Goal: Information Seeking & Learning: Check status

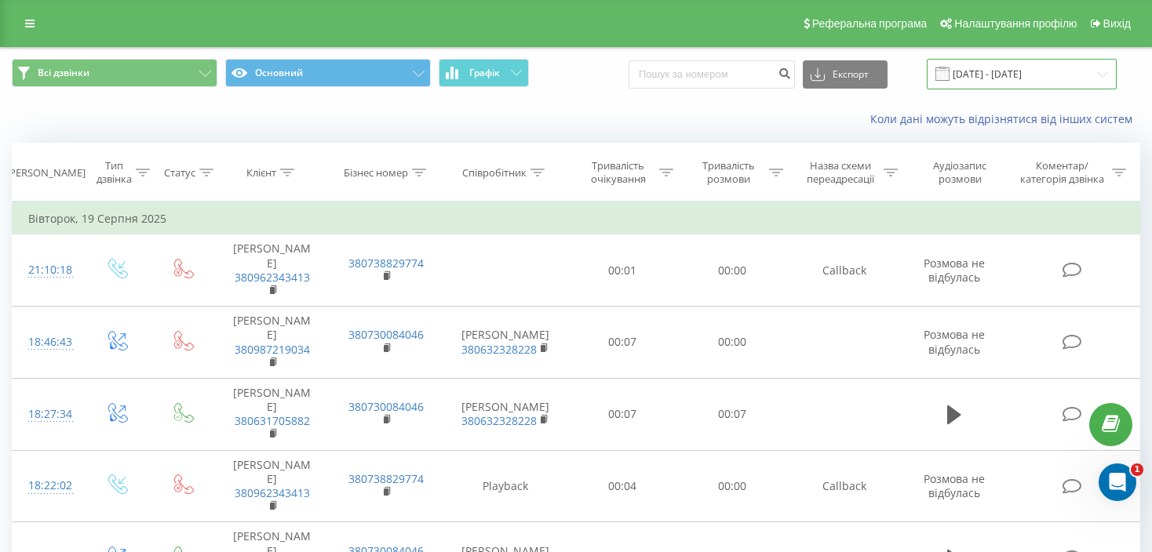
click at [1016, 76] on input "19.07.2025 - 19.08.2025" at bounding box center [1021, 74] width 190 height 31
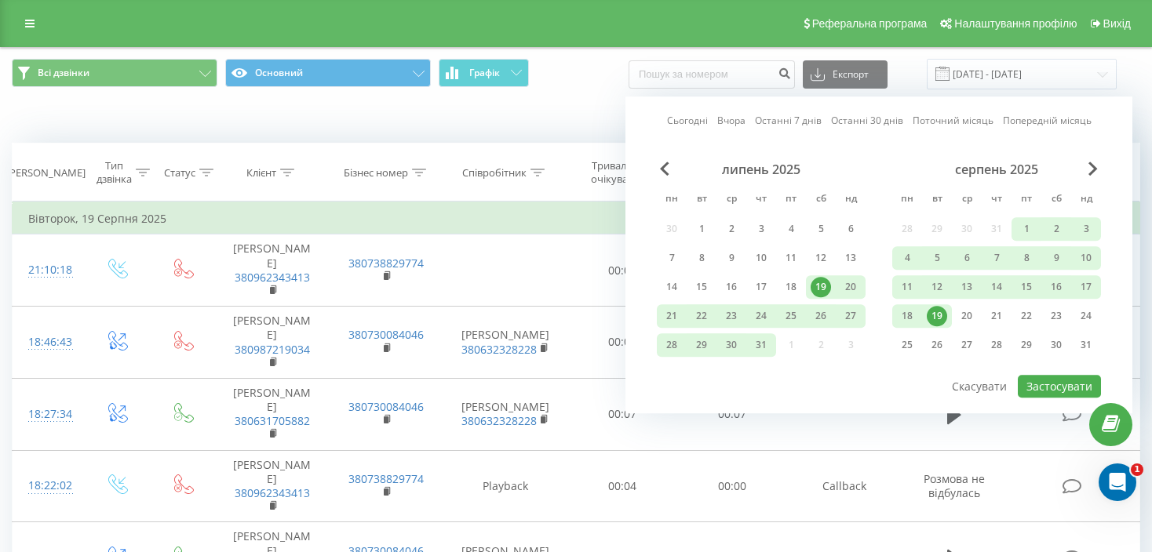
click at [1084, 177] on div "серпень 2025 пн вт ср чт пт сб нд 28 29 30 31 1 2 3 4 5 6 7 8 9 10 11 12 13 14 …" at bounding box center [996, 262] width 209 height 201
click at [1087, 163] on div "серпень 2025" at bounding box center [996, 170] width 209 height 16
click at [1090, 167] on span "Next Month" at bounding box center [1092, 169] width 9 height 14
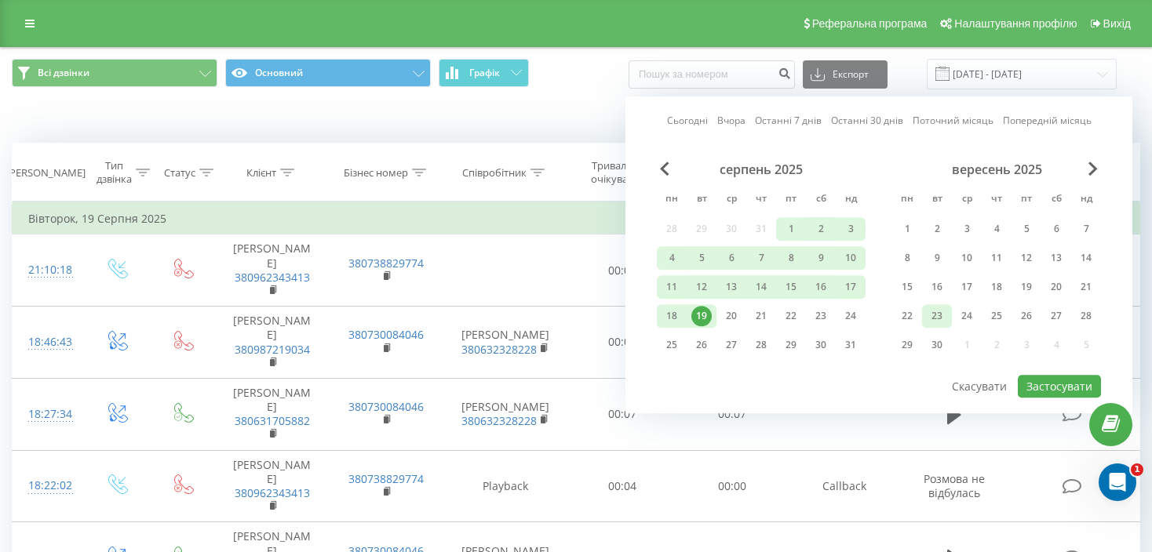
click at [934, 315] on div "23" at bounding box center [936, 316] width 20 height 20
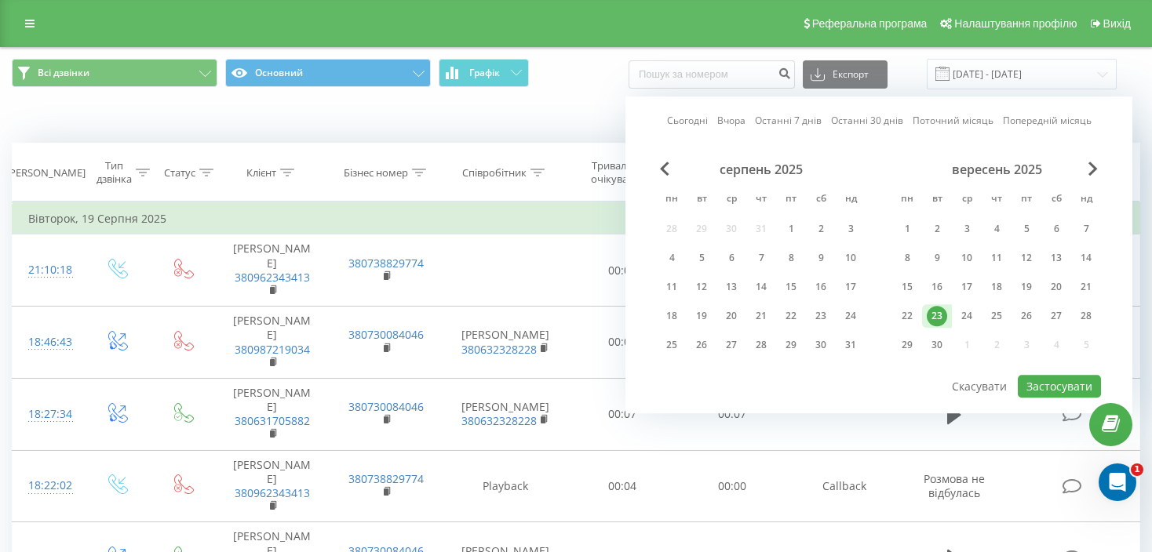
click at [934, 315] on div "23" at bounding box center [936, 316] width 20 height 20
click at [1050, 375] on button "Застосувати" at bounding box center [1059, 386] width 83 height 23
type input "23.09.2025 - 23.09.2025"
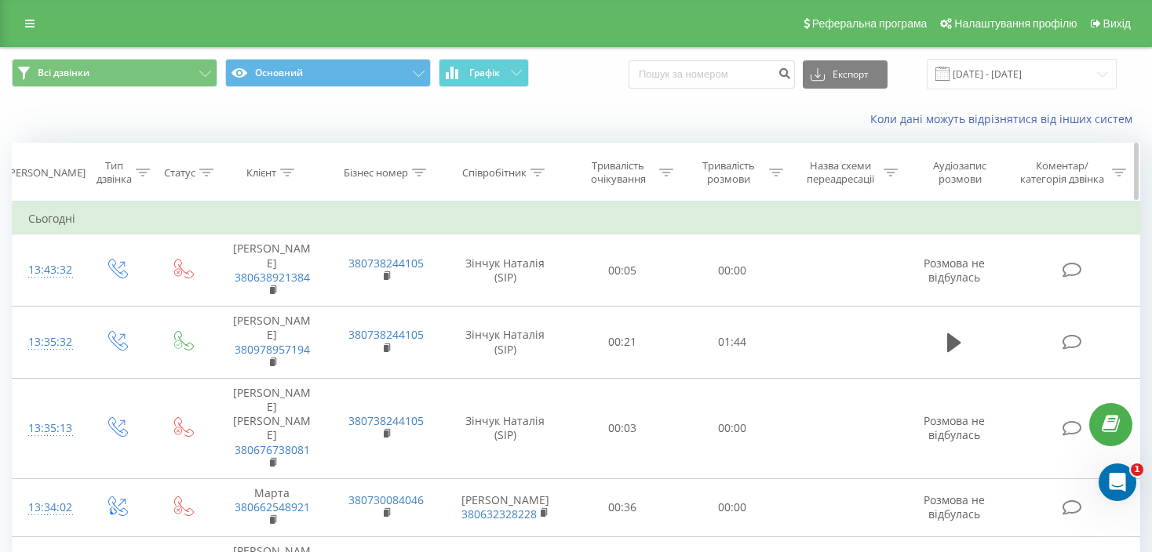
click at [534, 174] on icon at bounding box center [537, 173] width 14 height 8
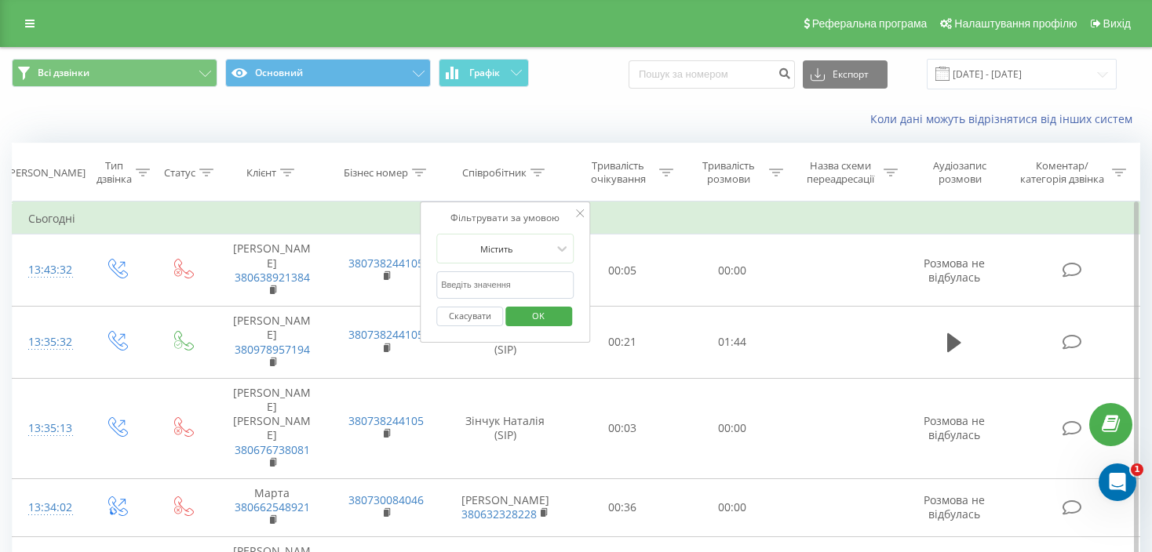
click at [488, 289] on input "text" at bounding box center [505, 284] width 138 height 27
type input "Зінчук"
click at [539, 315] on span "OK" at bounding box center [538, 316] width 44 height 24
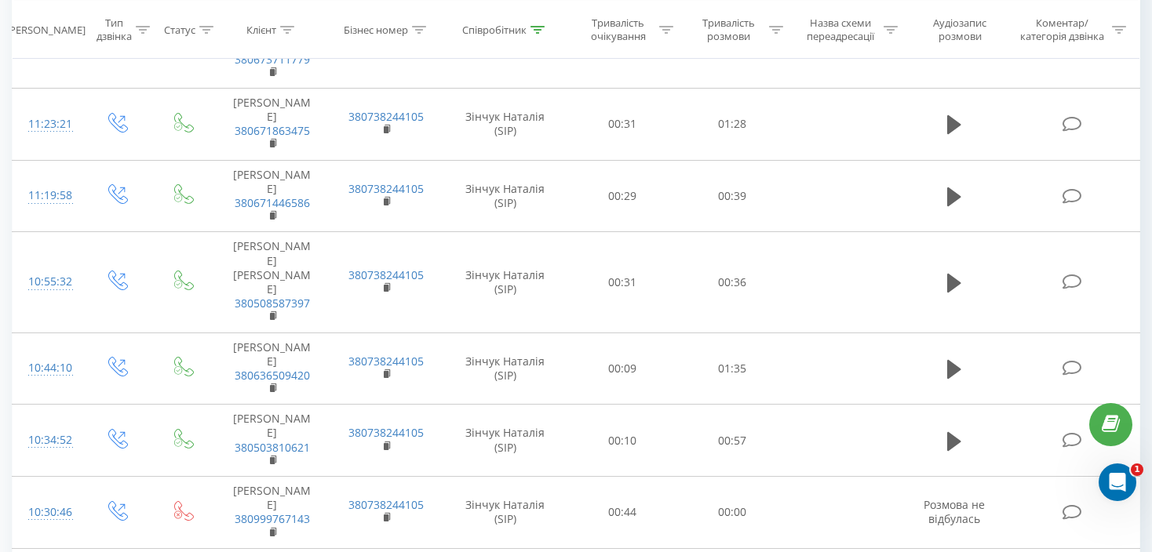
scroll to position [1508, 0]
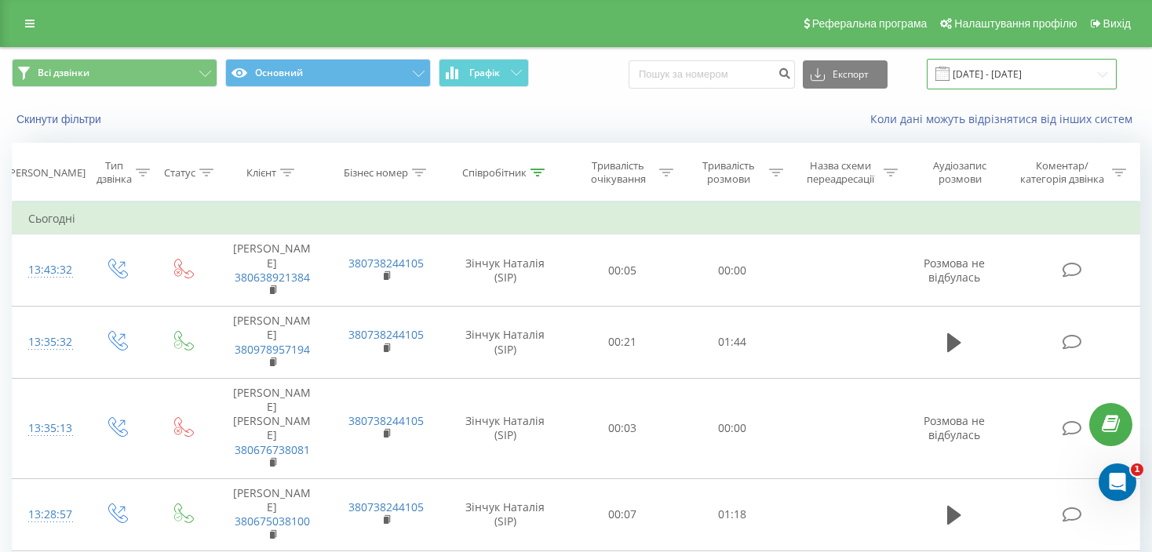
click at [995, 73] on input "23.09.2025 - 23.09.2025" at bounding box center [1021, 74] width 190 height 31
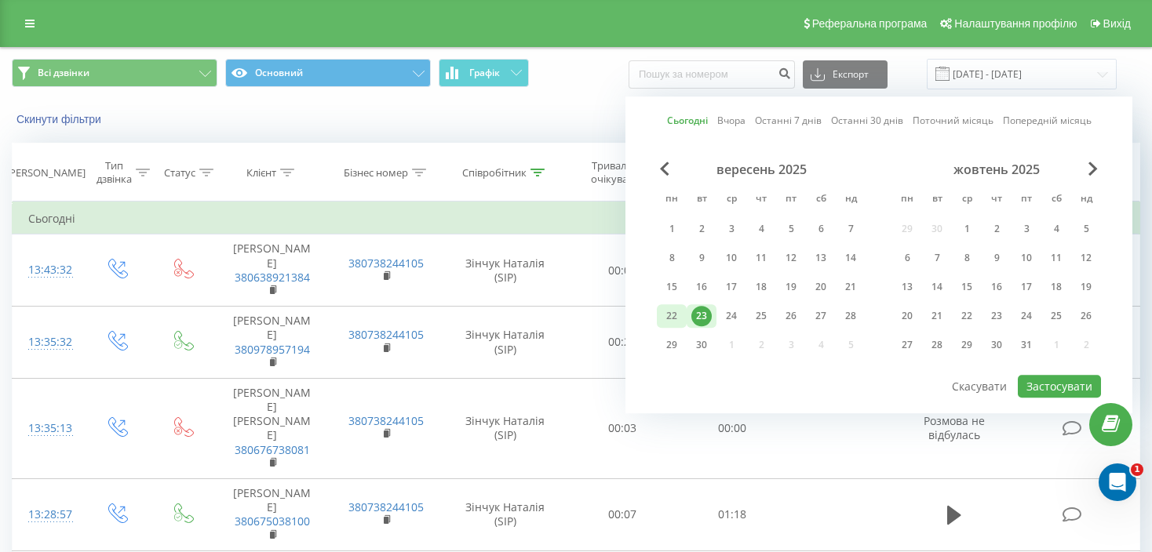
click at [675, 308] on div "22" at bounding box center [671, 316] width 20 height 20
click at [1038, 382] on button "Застосувати" at bounding box center [1059, 386] width 83 height 23
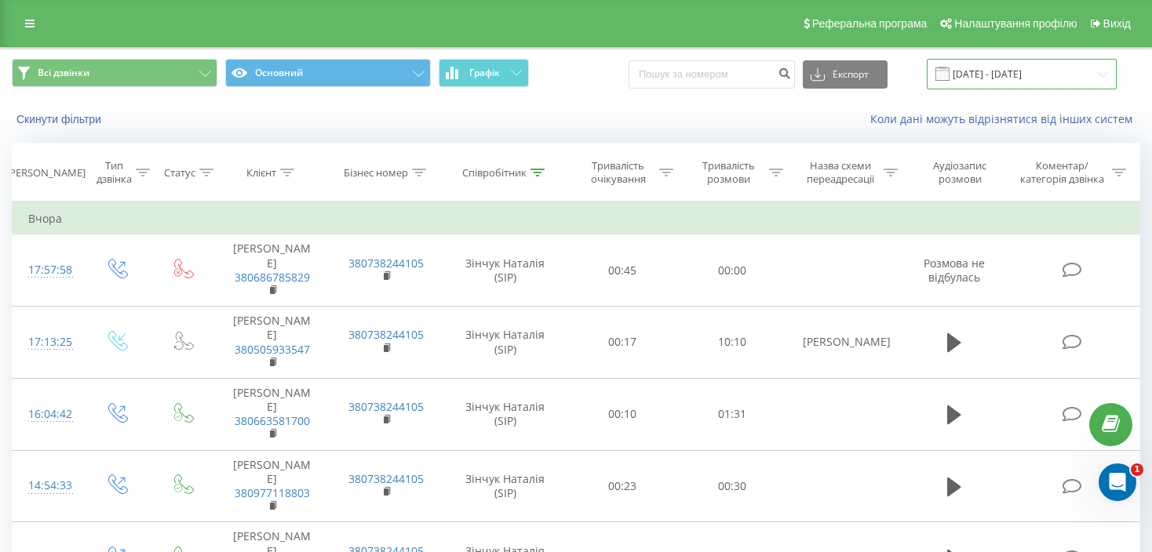
click at [1039, 68] on input "22.09.2025 - 22.09.2025" at bounding box center [1021, 74] width 190 height 31
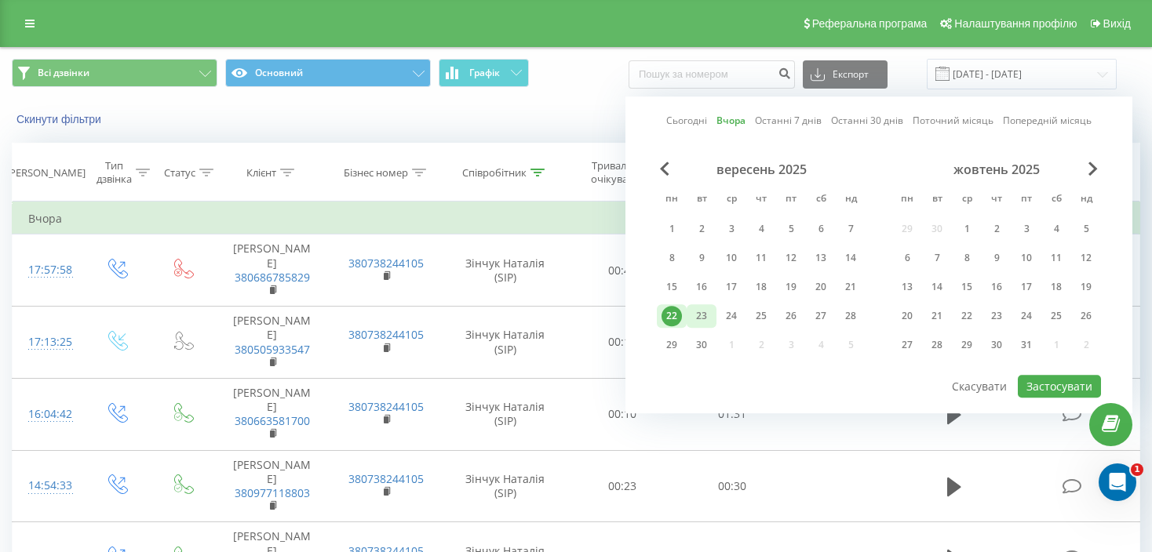
click at [701, 319] on div "23" at bounding box center [701, 316] width 20 height 20
click at [1054, 383] on button "Застосувати" at bounding box center [1059, 386] width 83 height 23
type input "23.09.2025 - 23.09.2025"
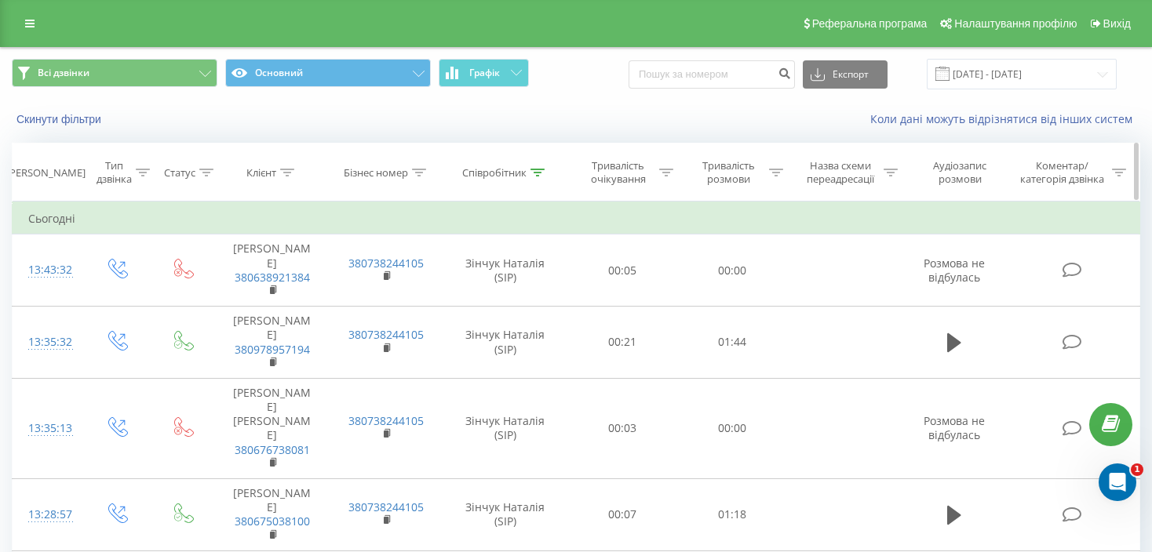
click at [538, 173] on icon at bounding box center [537, 173] width 14 height 8
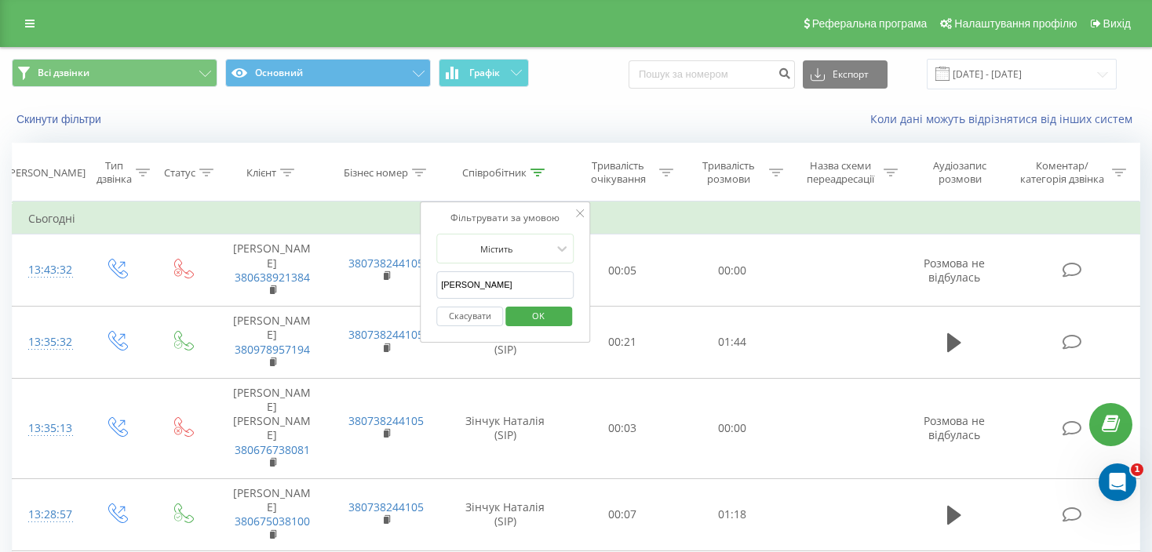
drag, startPoint x: 477, startPoint y: 279, endPoint x: 422, endPoint y: 283, distance: 55.1
click at [422, 283] on div "Фільтрувати за умовою Містить Зінчук Скасувати OK" at bounding box center [505, 272] width 171 height 141
click at [500, 289] on input "text" at bounding box center [505, 284] width 138 height 27
type input "неля"
click at [540, 310] on span "OK" at bounding box center [538, 316] width 44 height 24
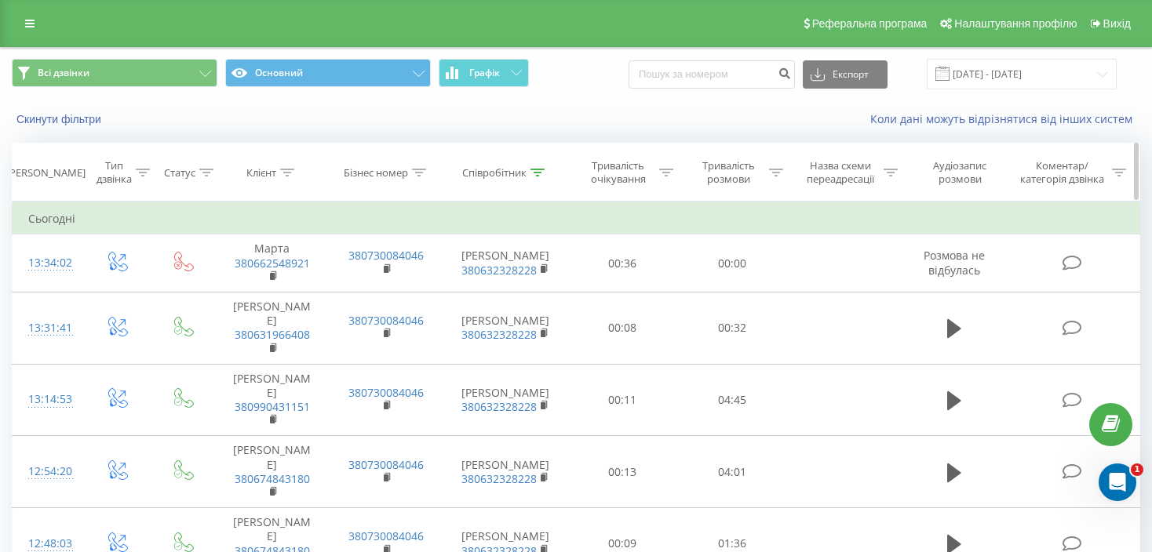
click at [537, 176] on div at bounding box center [537, 172] width 14 height 13
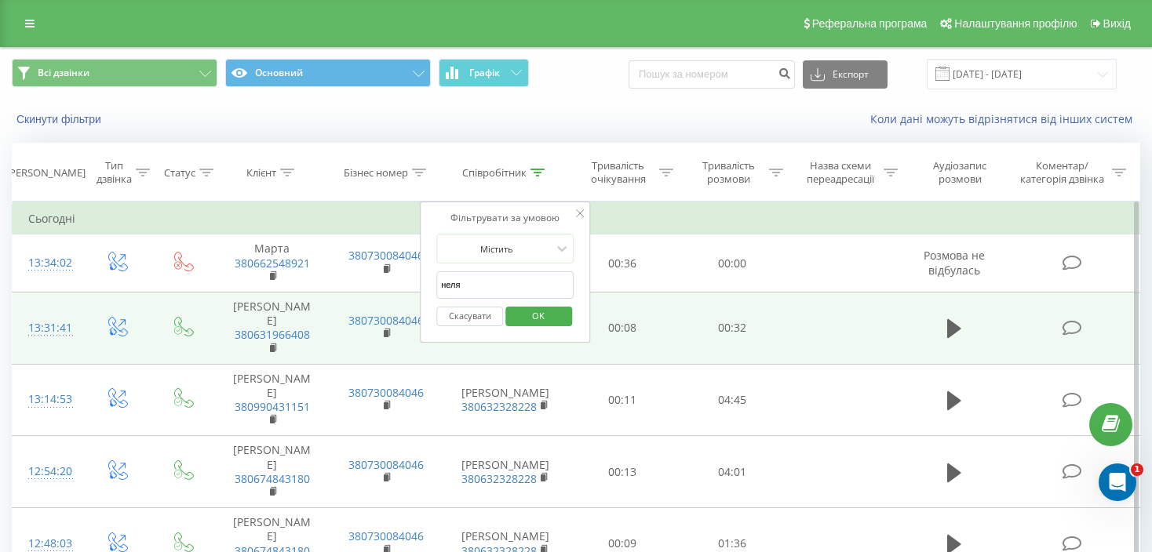
drag, startPoint x: 489, startPoint y: 295, endPoint x: 411, endPoint y: 292, distance: 77.7
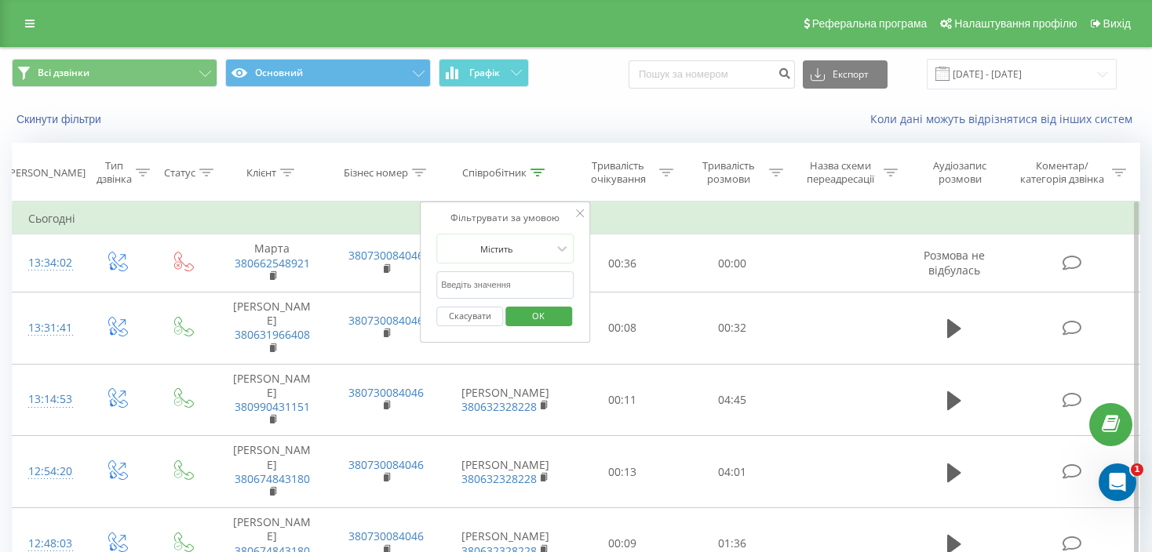
click at [476, 275] on input "text" at bounding box center [505, 284] width 138 height 27
type input "Наталія Колінько"
click at [526, 311] on span "OK" at bounding box center [538, 316] width 44 height 24
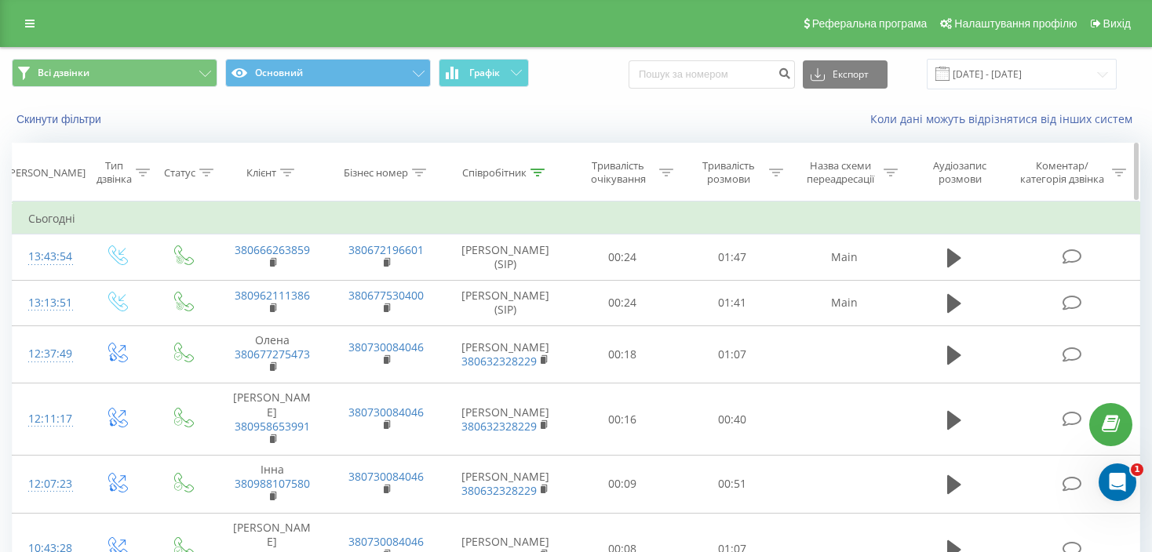
click at [533, 175] on icon at bounding box center [537, 173] width 14 height 8
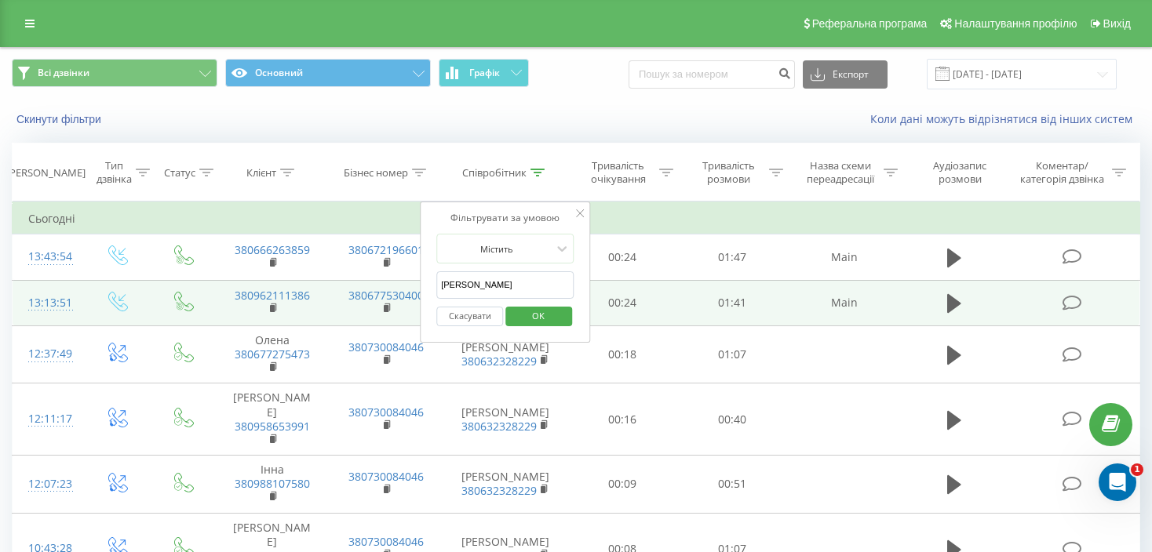
drag, startPoint x: 524, startPoint y: 280, endPoint x: 413, endPoint y: 282, distance: 110.6
click at [413, 282] on table "Фільтрувати за умовою Дорівнює Введіть значення Скасувати OK Фільтрувати за умо…" at bounding box center [576, 494] width 1128 height 585
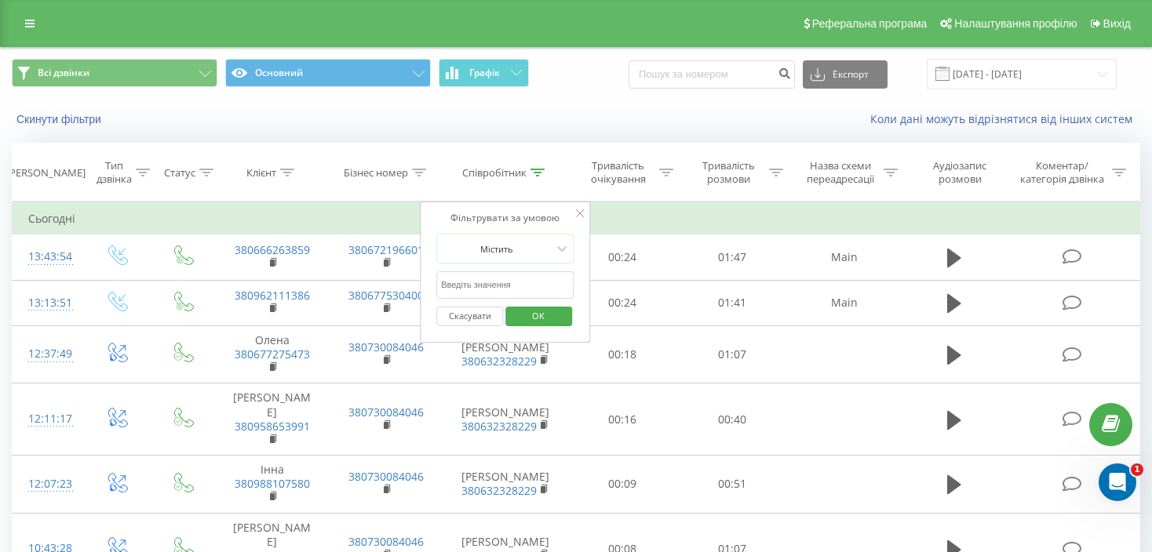
click at [482, 279] on input "text" at bounding box center [505, 284] width 138 height 27
type input "Зінчук"
click at [545, 315] on span "OK" at bounding box center [538, 316] width 44 height 24
